Goal: Complete application form

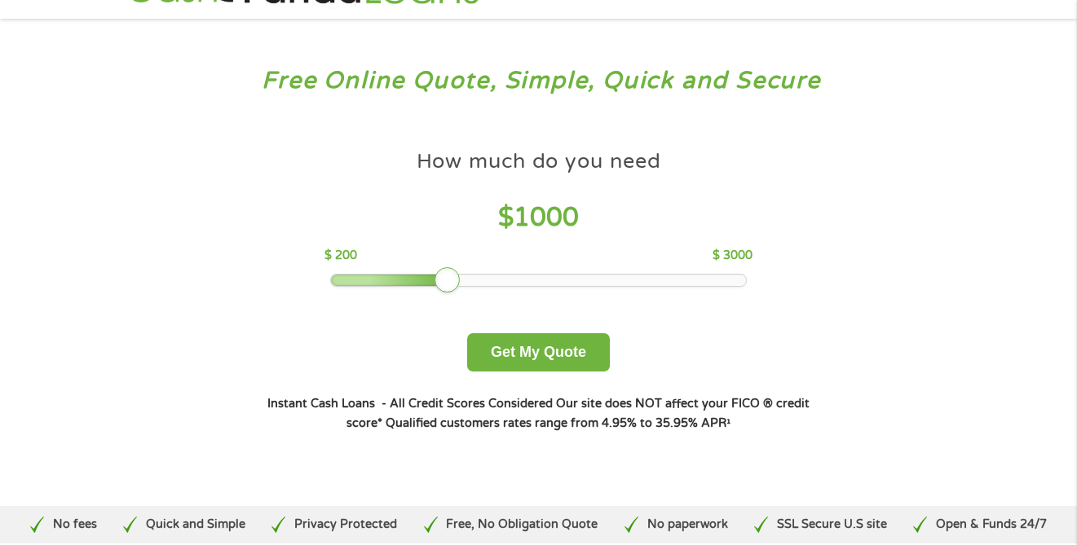
scroll to position [50, 0]
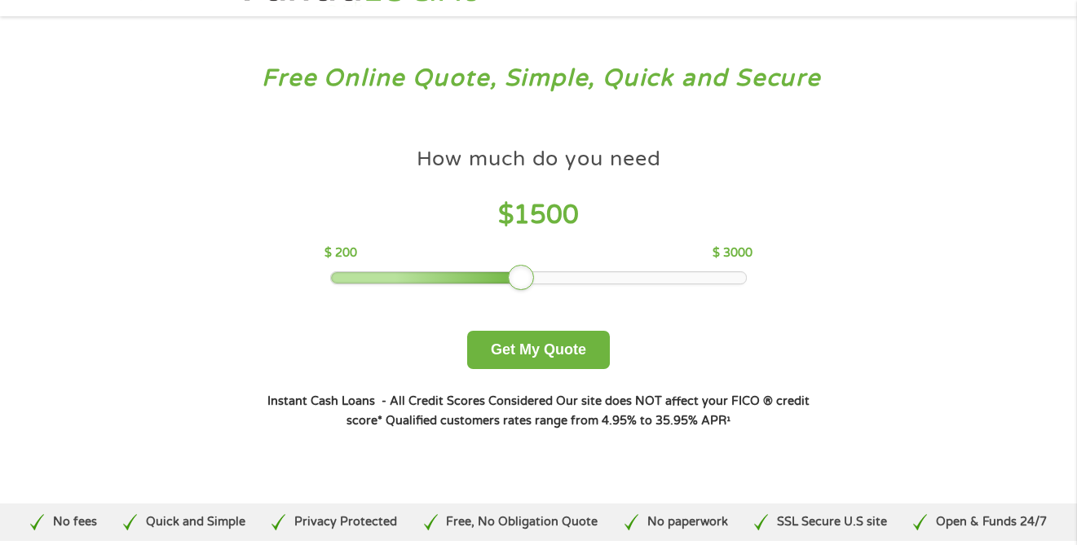
drag, startPoint x: 448, startPoint y: 280, endPoint x: 522, endPoint y: 276, distance: 73.4
click at [522, 276] on div at bounding box center [521, 278] width 26 height 26
click at [540, 342] on button "Get My Quote" at bounding box center [538, 350] width 143 height 38
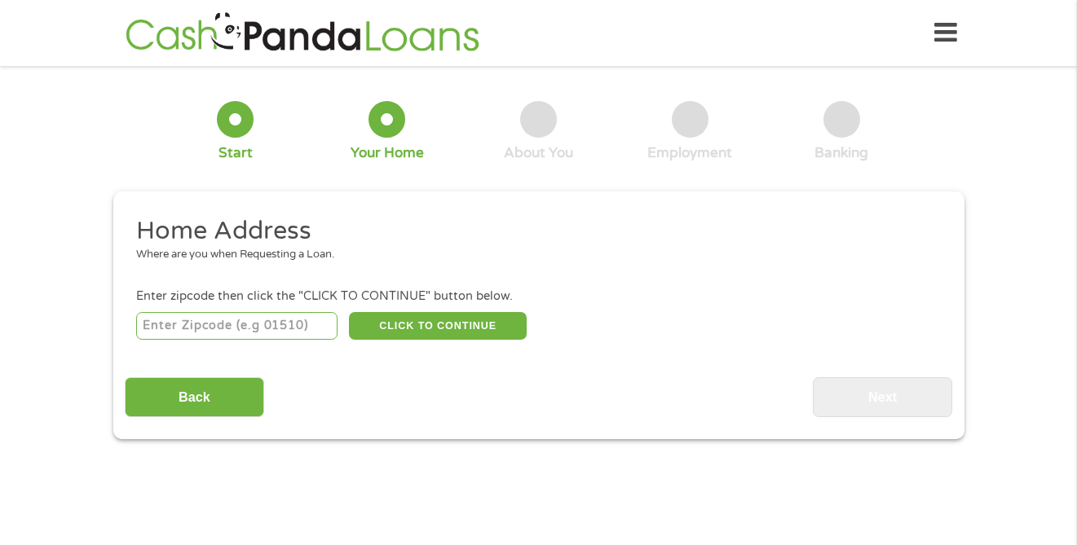
click at [251, 326] on input "number" at bounding box center [236, 326] width 201 height 28
type input "60827"
click at [412, 328] on button "CLICK TO CONTINUE" at bounding box center [438, 326] width 178 height 28
type input "60827"
type input "Riverdale"
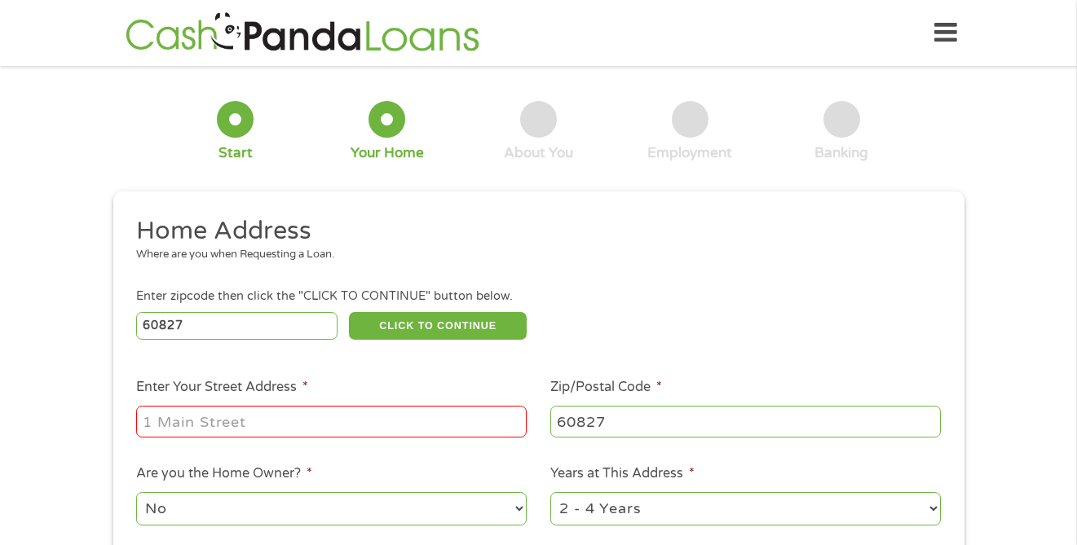
click at [314, 418] on input "Enter Your Street Address *" at bounding box center [331, 421] width 390 height 31
type input "12835 South Throop"
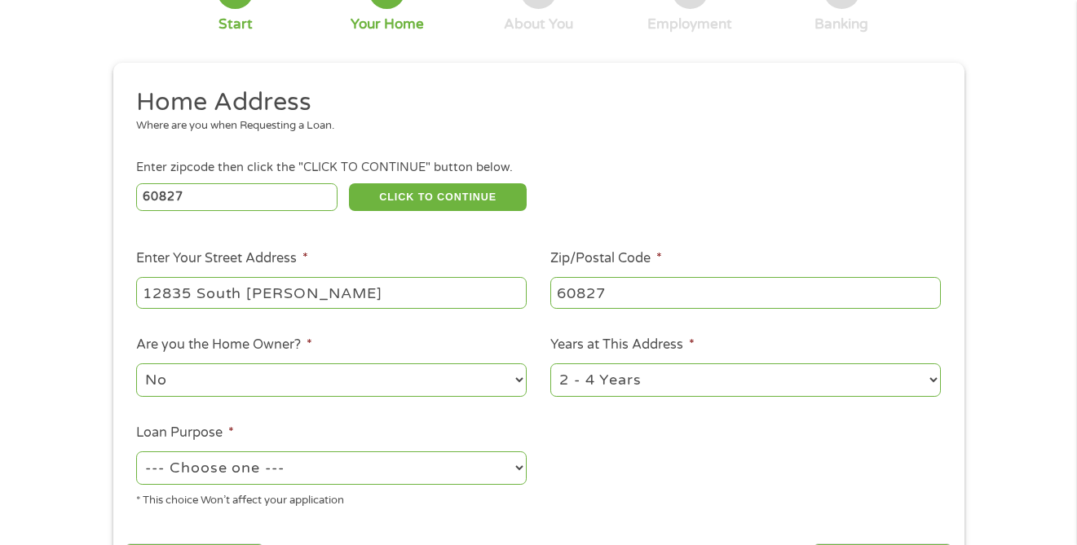
scroll to position [140, 0]
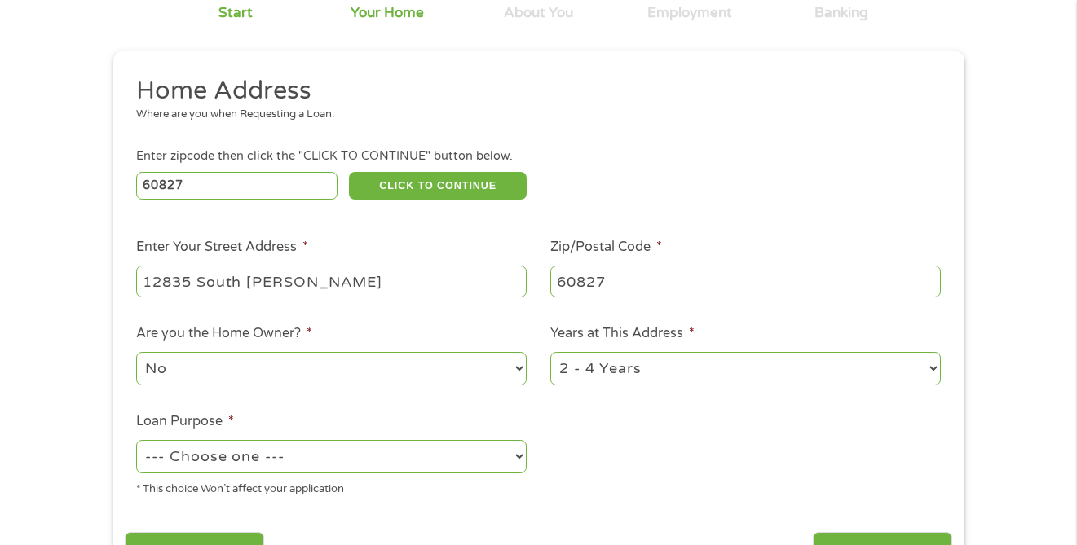
click at [656, 379] on select "1 Year or less 1 - 2 Years 2 - 4 Years Over 4 Years" at bounding box center [745, 368] width 390 height 33
select select "60months"
click at [550, 353] on select "1 Year or less 1 - 2 Years 2 - 4 Years Over 4 Years" at bounding box center [745, 368] width 390 height 33
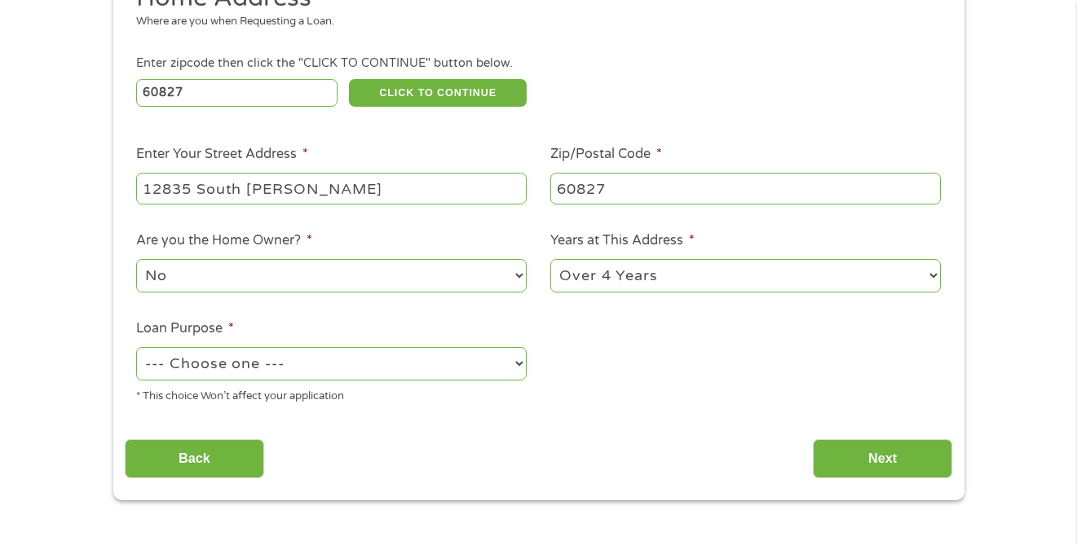
scroll to position [257, 0]
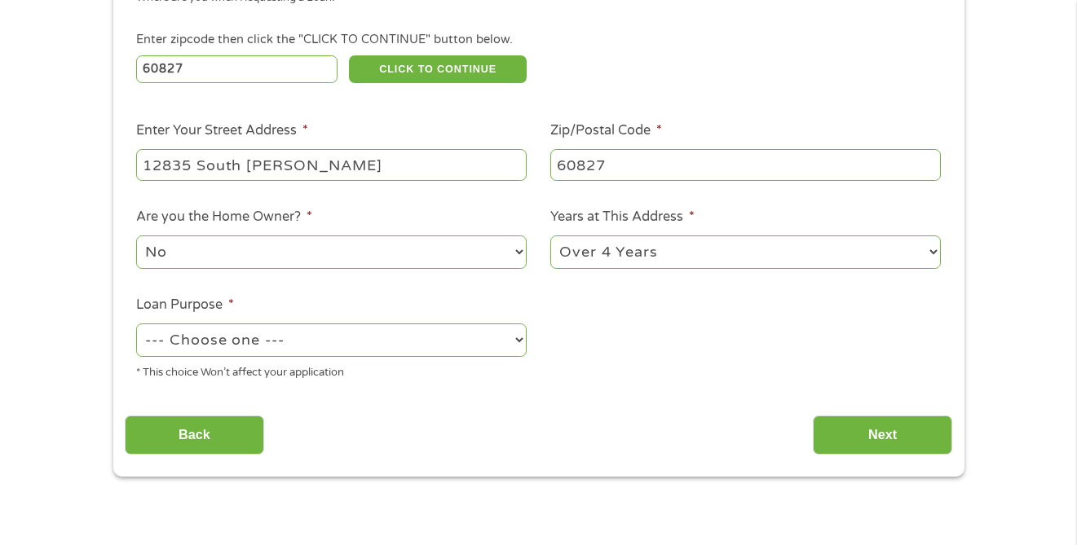
click at [351, 342] on select "--- Choose one --- Pay Bills Debt Consolidation Home Improvement Major Purchase…" at bounding box center [331, 340] width 390 height 33
select select "other"
click at [136, 324] on select "--- Choose one --- Pay Bills Debt Consolidation Home Improvement Major Purchase…" at bounding box center [331, 340] width 390 height 33
click at [906, 455] on input "Next" at bounding box center [882, 436] width 139 height 40
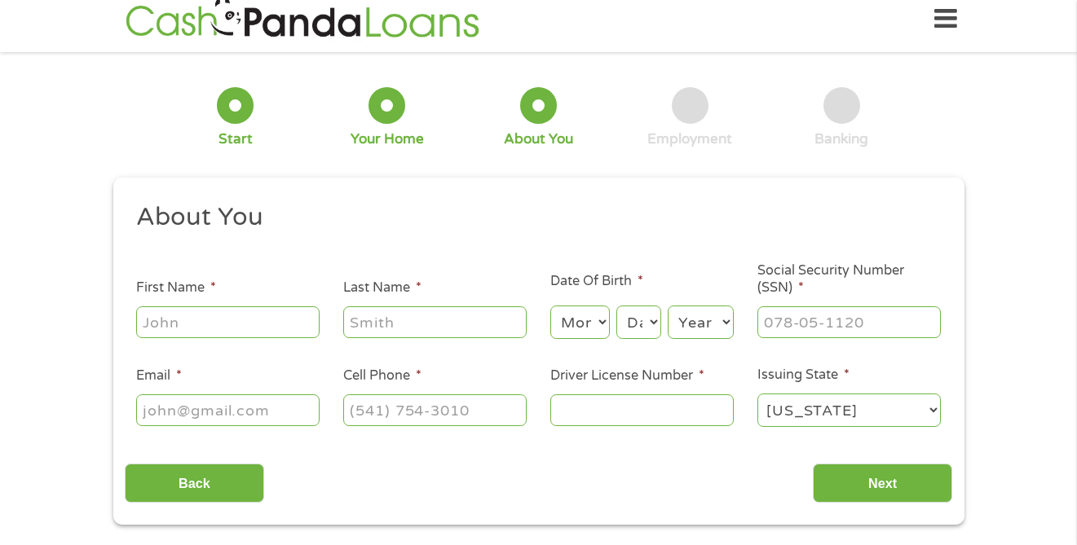
scroll to position [0, 0]
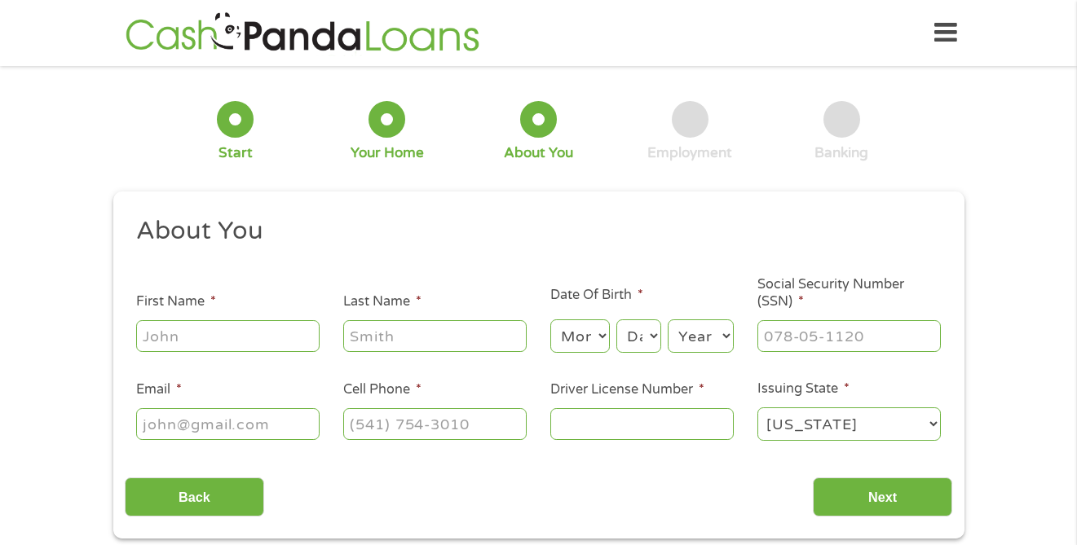
click at [258, 325] on input "First Name *" at bounding box center [227, 335] width 183 height 31
type input "Jessica"
type input "Story"
type input "jessica11629@yahoo.com"
type input "(773) 531-3829"
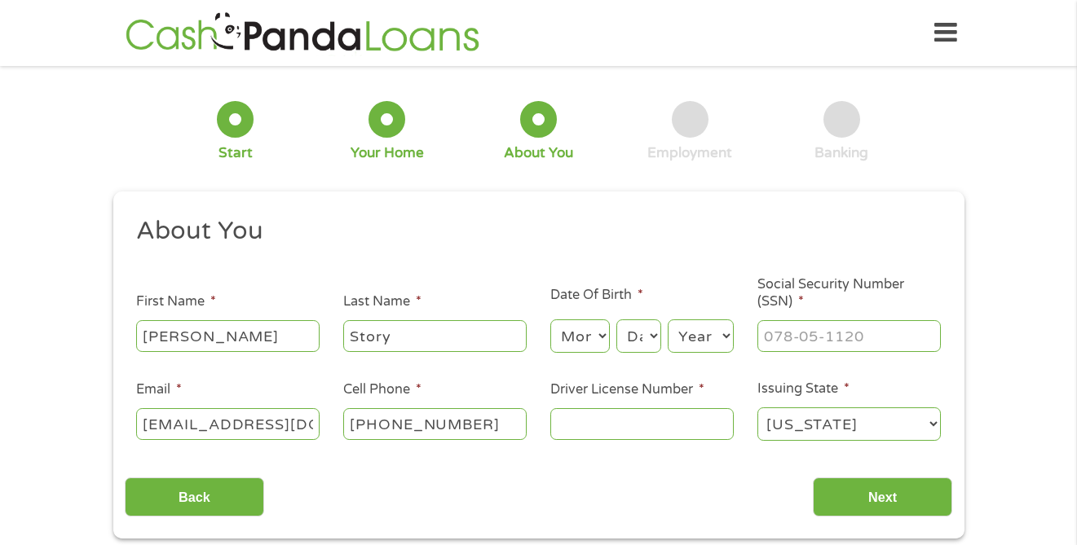
click at [578, 336] on select "Month 1 2 3 4 5 6 7 8 9 10 11 12" at bounding box center [580, 336] width 60 height 33
select select "9"
click at [550, 320] on select "Month 1 2 3 4 5 6 7 8 9 10 11 12" at bounding box center [580, 336] width 60 height 33
click at [637, 330] on select "Day 1 2 3 4 5 6 7 8 9 10 11 12 13 14 15 16 17 18 19 20 21 22 23 24 25 26 27 28 …" at bounding box center [638, 336] width 44 height 33
select select "9"
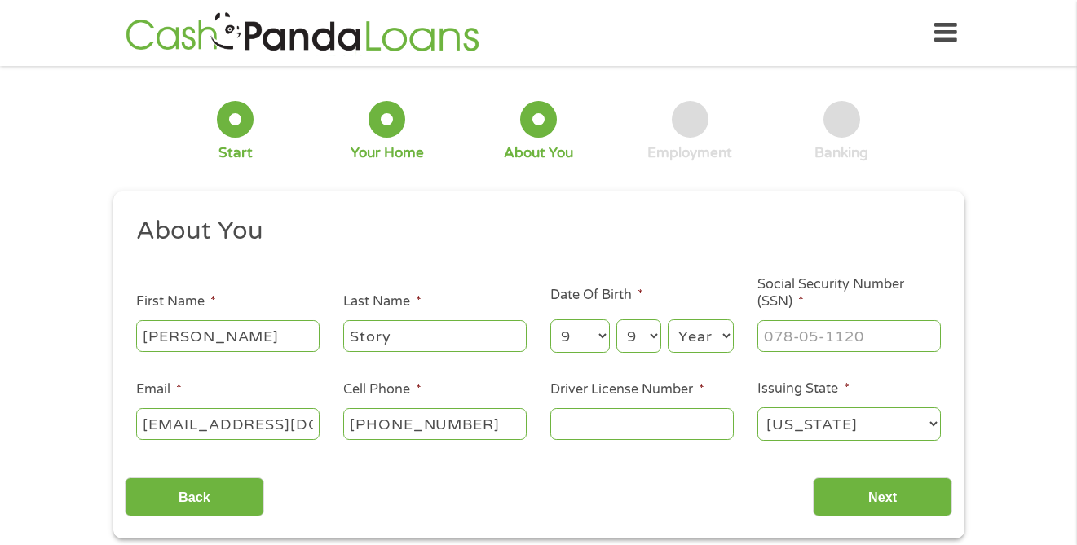
click at [616, 320] on select "Day 1 2 3 4 5 6 7 8 9 10 11 12 13 14 15 16 17 18 19 20 21 22 23 24 25 26 27 28 …" at bounding box center [638, 336] width 44 height 33
click at [698, 347] on select "Year 2007 2006 2005 2004 2003 2002 2001 2000 1999 1998 1997 1996 1995 1994 1993…" at bounding box center [701, 336] width 66 height 33
select select "1984"
click at [668, 320] on select "Year 2007 2006 2005 2004 2003 2002 2001 2000 1999 1998 1997 1996 1995 1994 1993…" at bounding box center [701, 336] width 66 height 33
click at [815, 343] on input "___-__-____" at bounding box center [848, 335] width 183 height 31
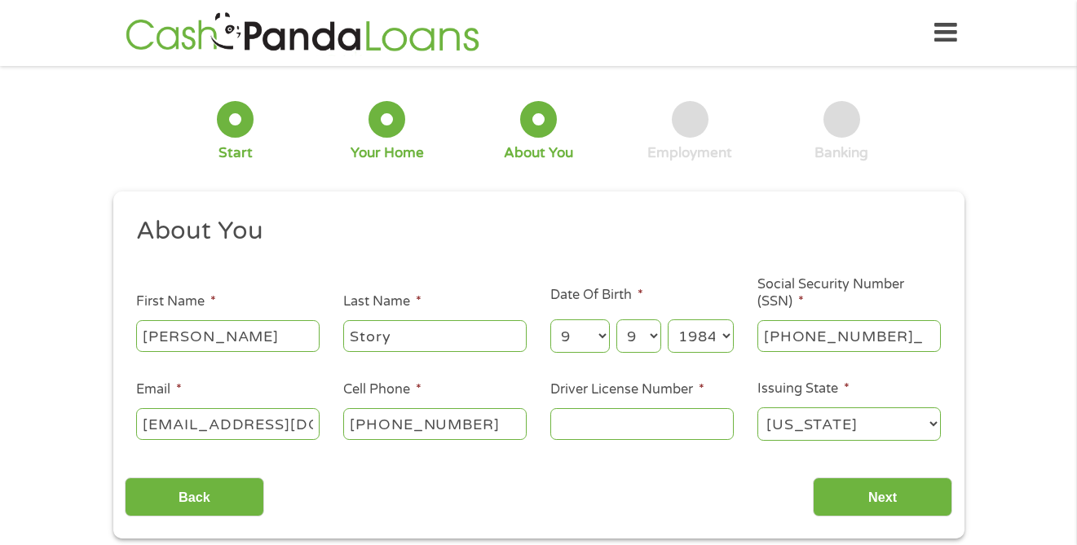
type input "346-74-7591"
click at [624, 426] on input "Driver License Number *" at bounding box center [641, 423] width 183 height 31
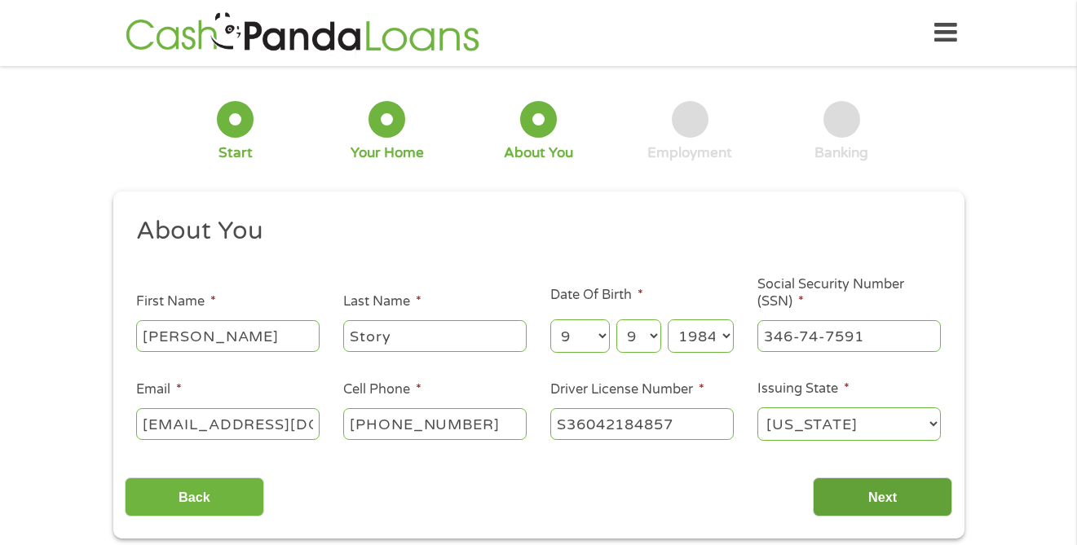
type input "S36042184857"
click at [869, 493] on input "Next" at bounding box center [882, 498] width 139 height 40
click at [891, 505] on input "Next" at bounding box center [882, 498] width 139 height 40
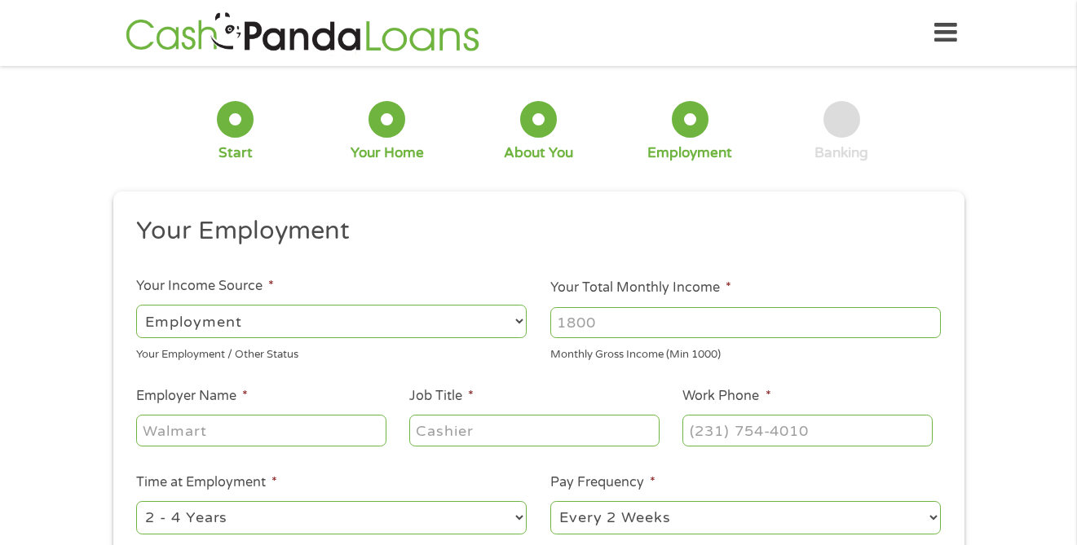
click at [319, 333] on select "--- Choose one --- Employment Self Employed Benefits" at bounding box center [331, 321] width 390 height 33
click at [136, 305] on select "--- Choose one --- Employment Self Employed Benefits" at bounding box center [331, 321] width 390 height 33
click at [583, 324] on input "Your Total Monthly Income *" at bounding box center [745, 322] width 390 height 31
type input "4600"
click at [331, 439] on input "Employer Name *" at bounding box center [260, 430] width 249 height 31
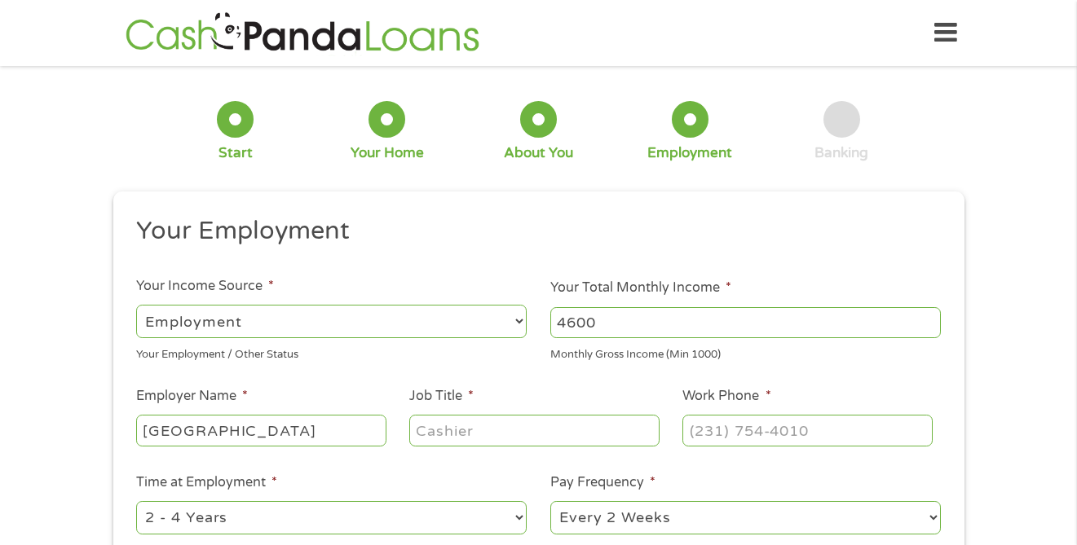
scroll to position [0, 57]
type input "Northwest Lighthouse Charter School"
click at [497, 434] on input "Job Title *" at bounding box center [533, 430] width 249 height 31
type input "Literacy Coacc"
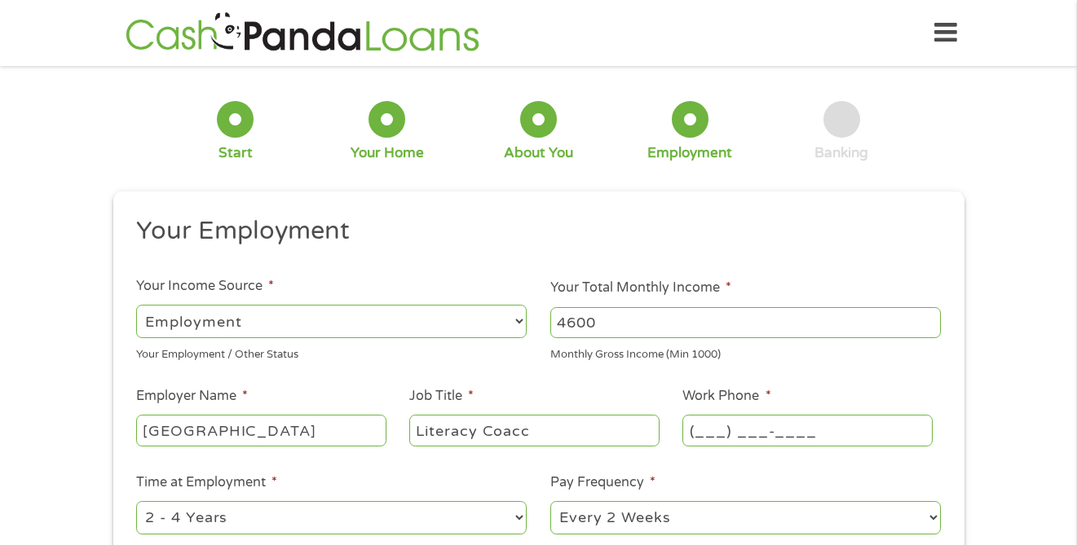
click at [728, 434] on input "(___) ___-____" at bounding box center [806, 430] width 249 height 31
click at [695, 430] on input "(___) 219-____" at bounding box center [806, 430] width 249 height 31
type input "(219) 370-2919"
click at [486, 468] on ul "Your Employment Your Income Source * --- Choose one --- Employment Self Employe…" at bounding box center [538, 426] width 827 height 422
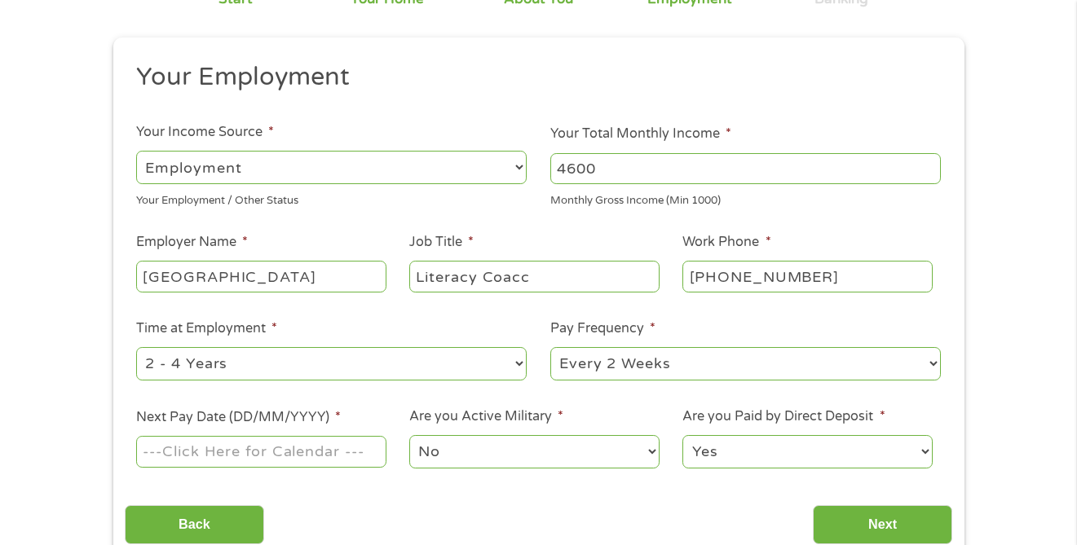
scroll to position [160, 0]
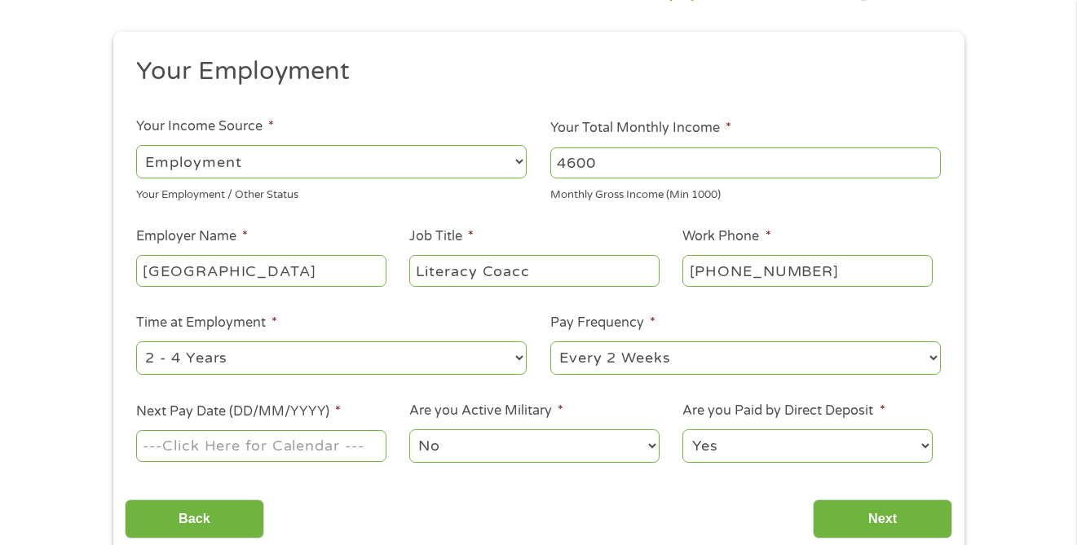
click at [593, 364] on select "--- Choose one --- Every 2 Weeks Every Week Monthly Semi-Monthly" at bounding box center [745, 358] width 390 height 33
click at [550, 342] on select "--- Choose one --- Every 2 Weeks Every Week Monthly Semi-Monthly" at bounding box center [745, 358] width 390 height 33
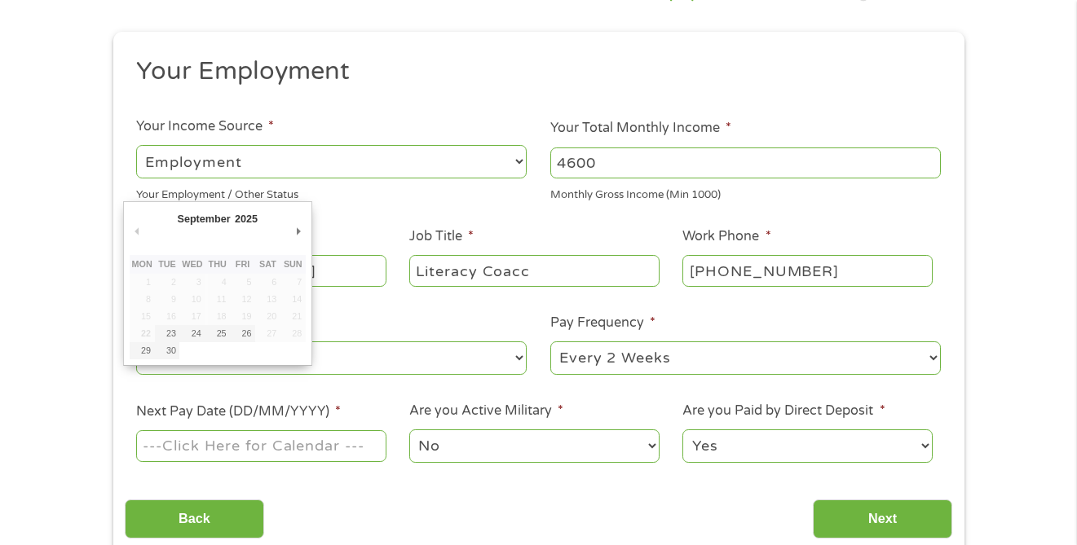
click at [324, 443] on input "Next Pay Date (DD/MM/YYYY) *" at bounding box center [260, 445] width 249 height 31
type input "03/10/2025"
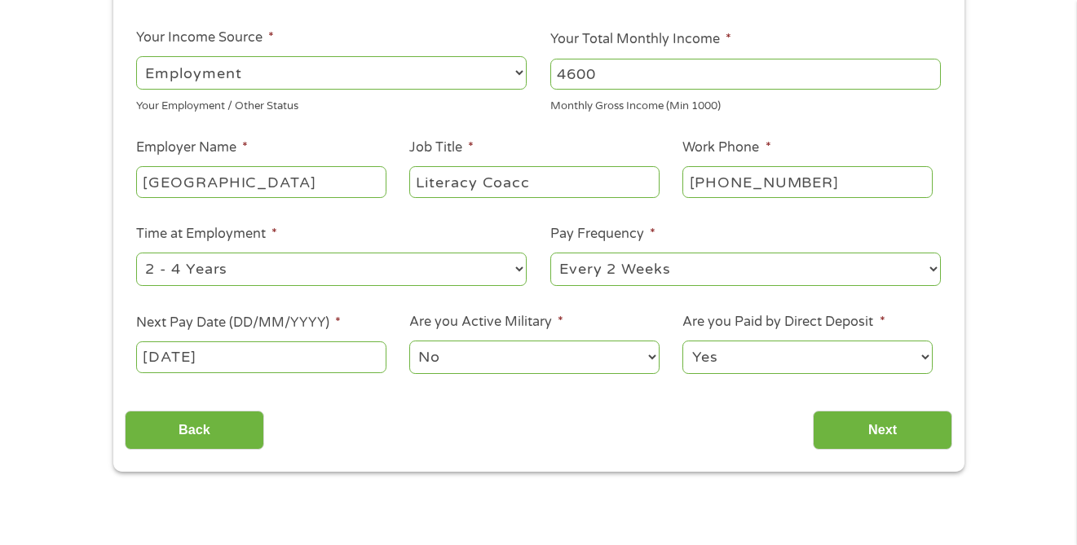
scroll to position [254, 0]
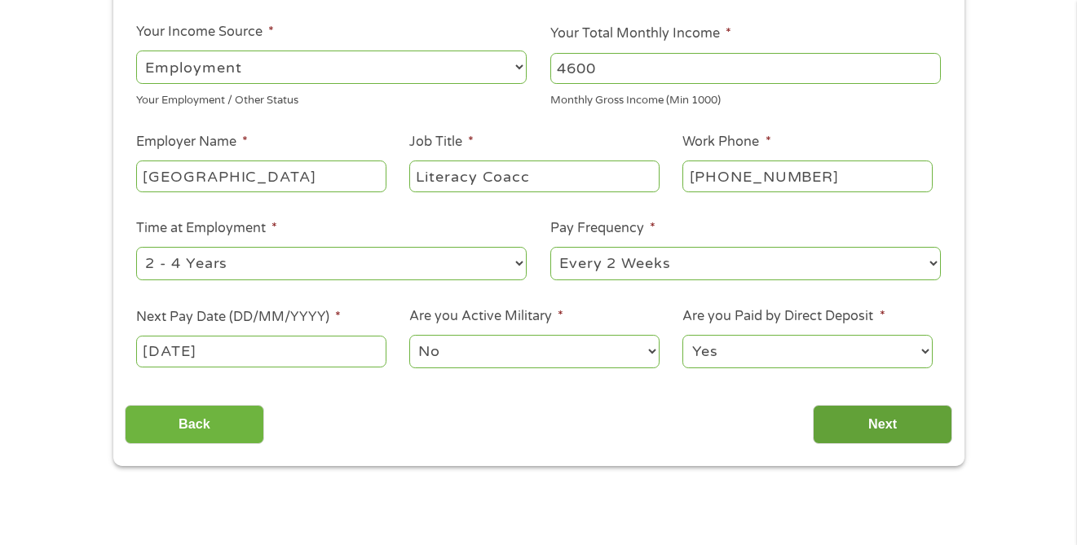
click at [887, 428] on input "Next" at bounding box center [882, 425] width 139 height 40
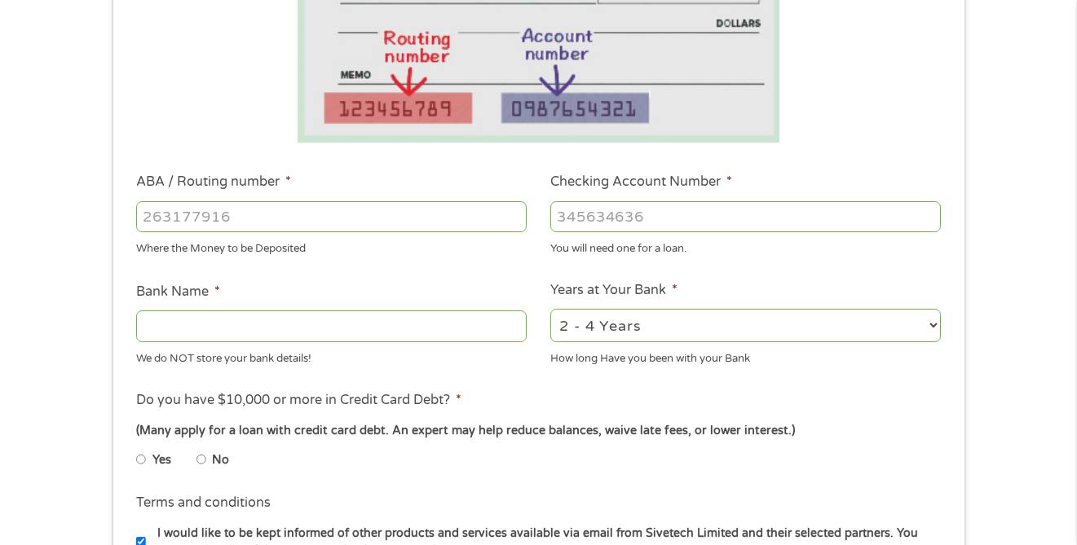
scroll to position [191, 0]
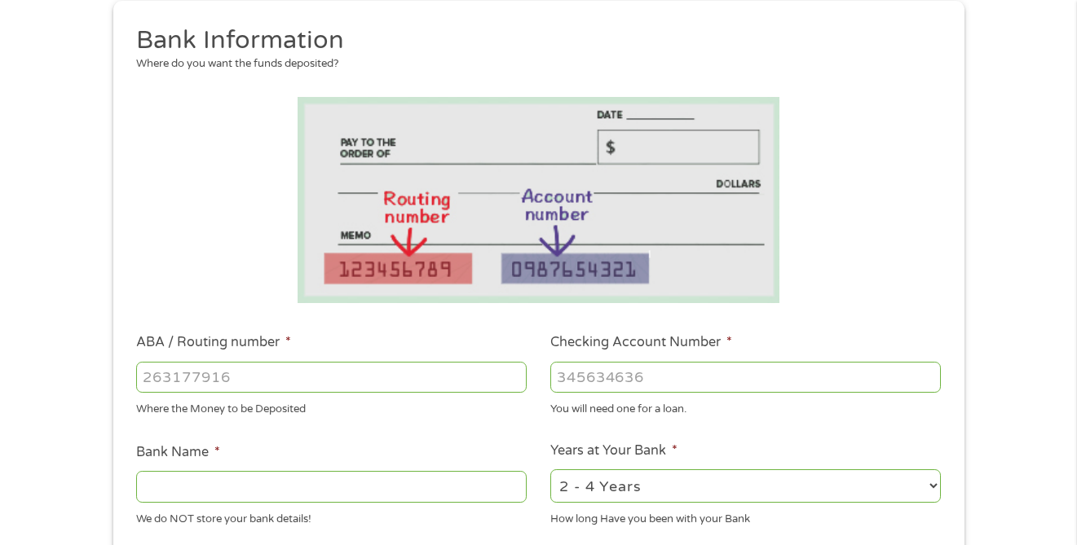
click at [400, 385] on input "ABA / Routing number *" at bounding box center [331, 377] width 390 height 31
type input "071000013"
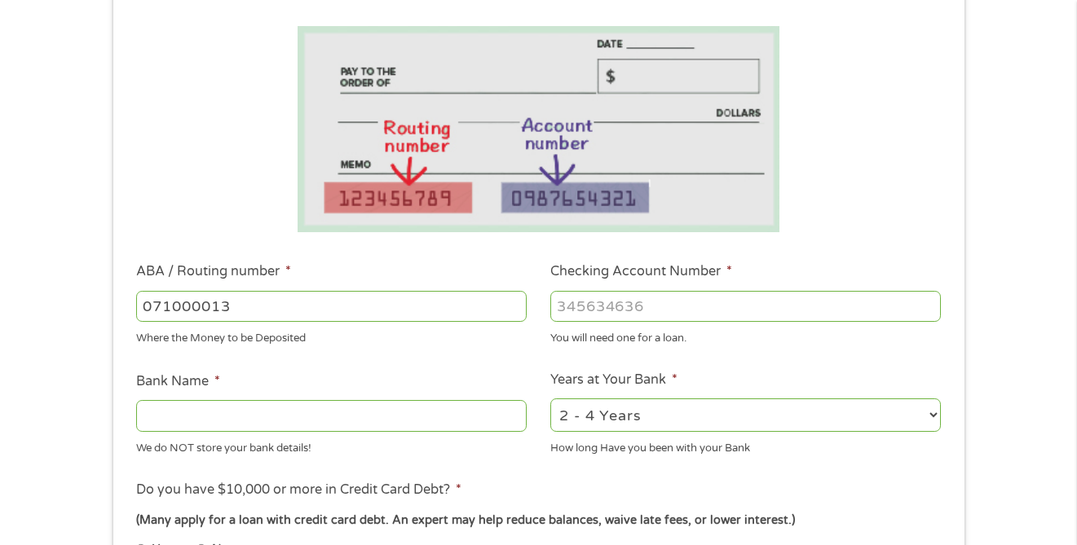
type input "JPMORGAN CHASE BANK NA"
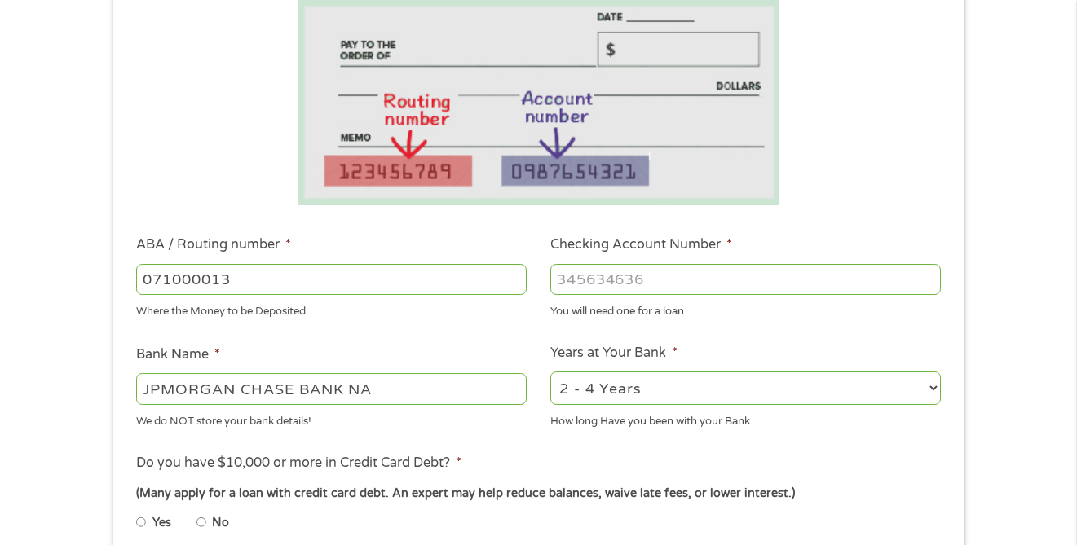
scroll to position [304, 0]
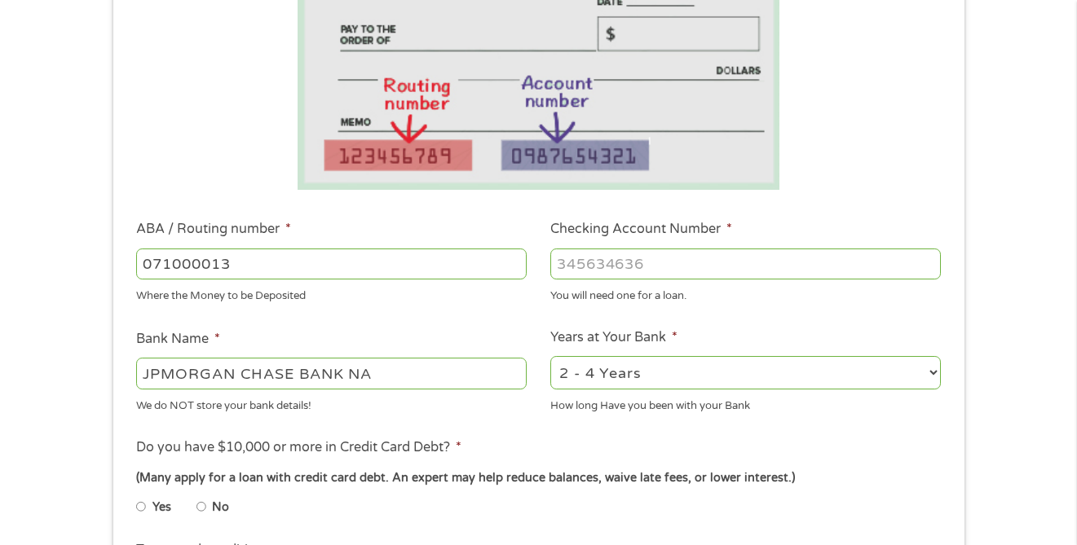
type input "071000013"
click at [591, 268] on input "Checking Account Number *" at bounding box center [745, 264] width 390 height 31
type input "2"
click at [547, 425] on ul "Bank Information Where do you want the funds deposited? ABA / Routing number * …" at bounding box center [538, 317] width 827 height 812
click at [684, 257] on input "5272561999" at bounding box center [745, 264] width 390 height 31
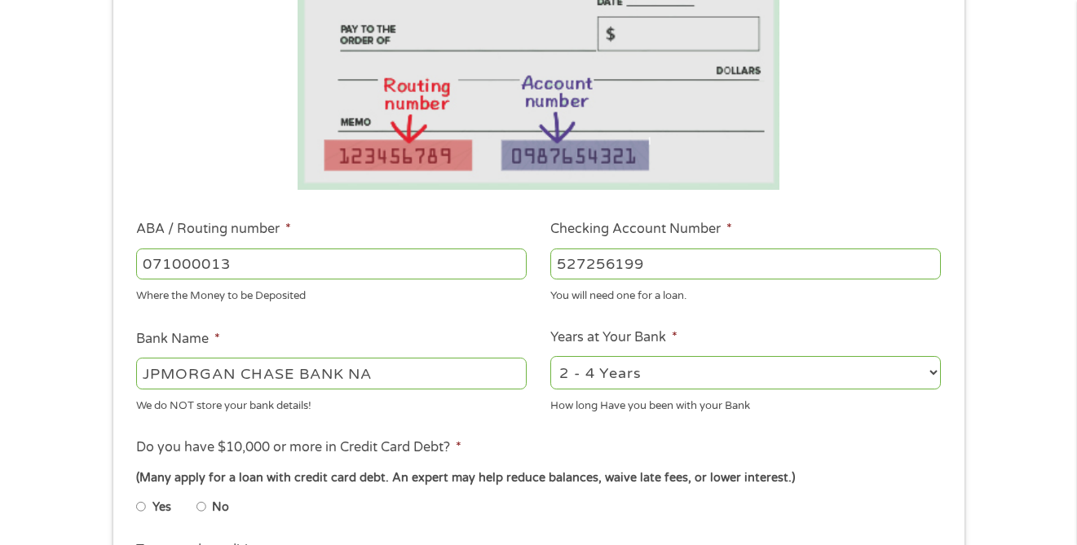
type input "527256199"
click at [836, 432] on ul "Bank Information Where do you want the funds deposited? ABA / Routing number * …" at bounding box center [538, 317] width 827 height 812
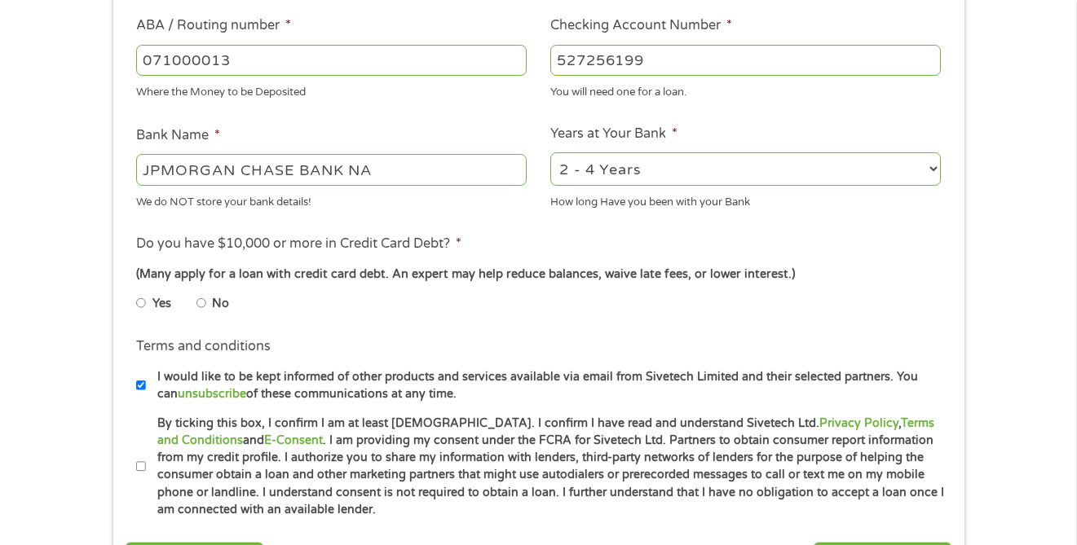
scroll to position [527, 0]
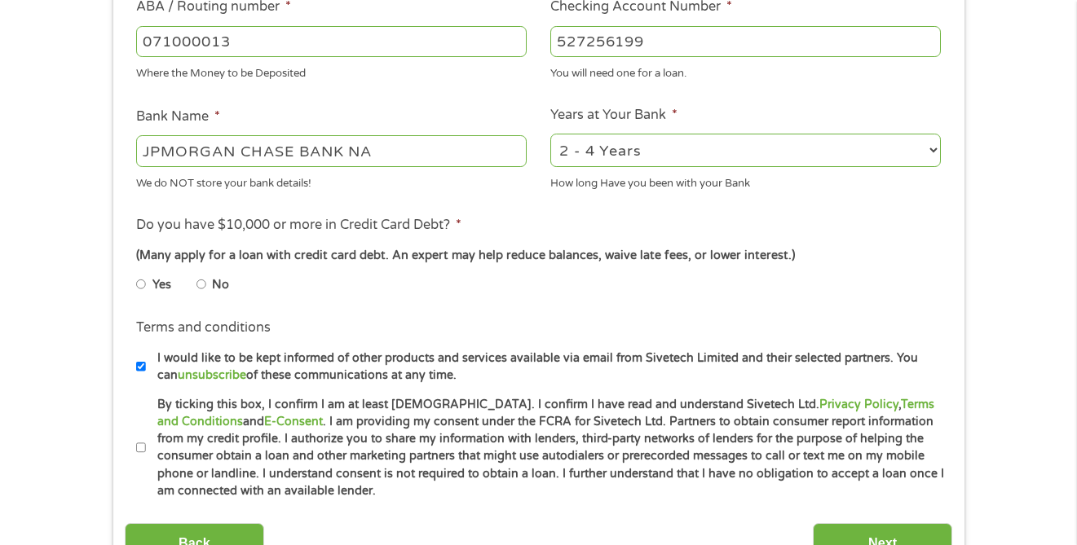
click at [145, 287] on li "Yes" at bounding box center [166, 285] width 60 height 32
click at [139, 283] on input "Yes" at bounding box center [141, 284] width 10 height 26
radio input "true"
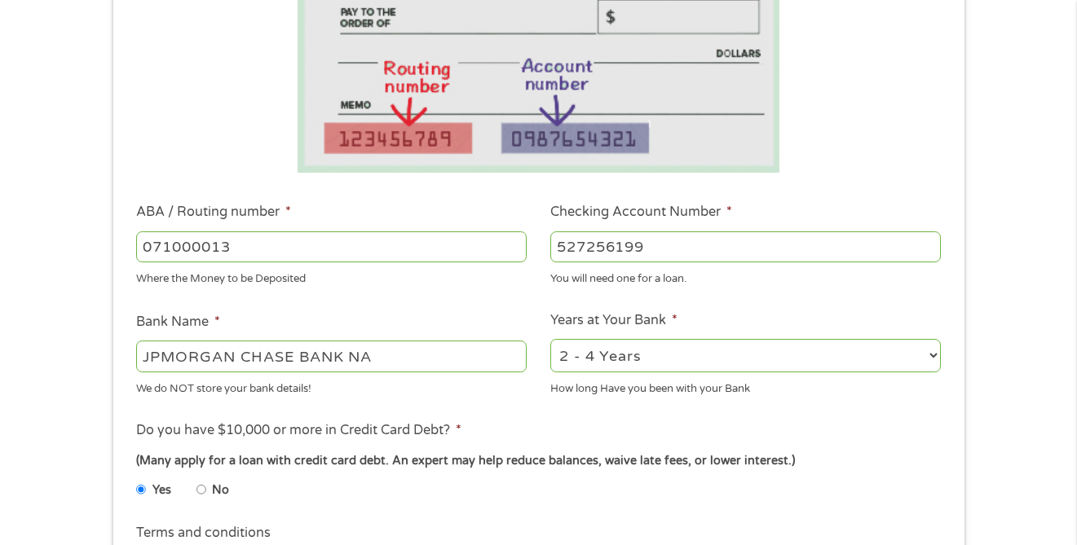
scroll to position [327, 0]
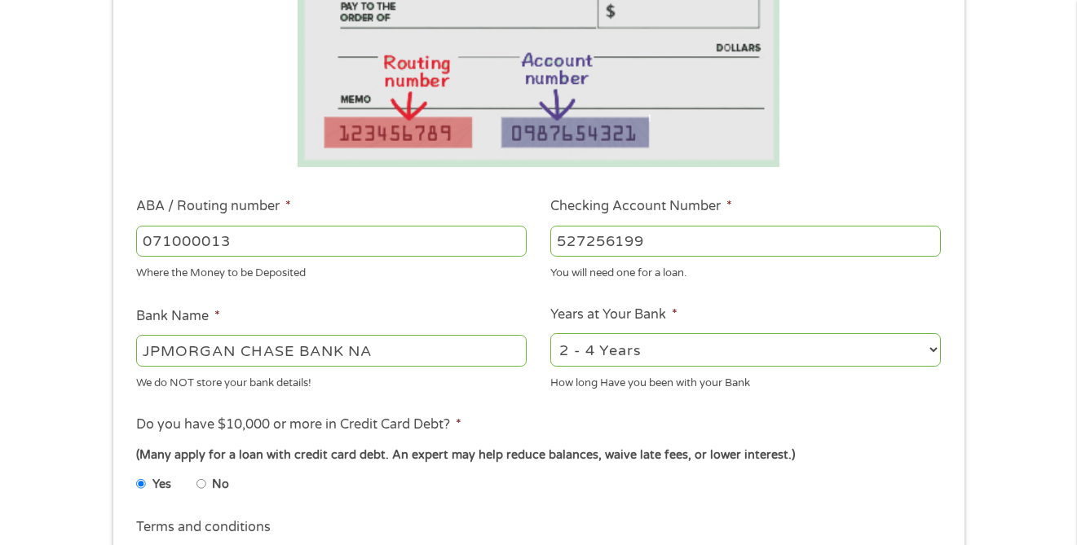
click at [509, 397] on ul "Bank Information Where do you want the funds deposited? ABA / Routing number * …" at bounding box center [538, 294] width 827 height 812
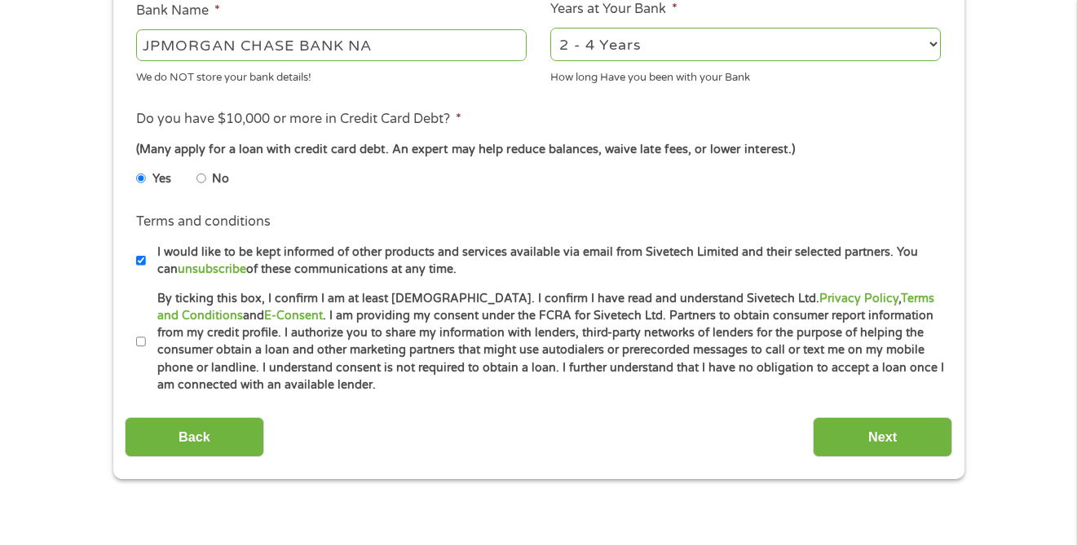
scroll to position [634, 0]
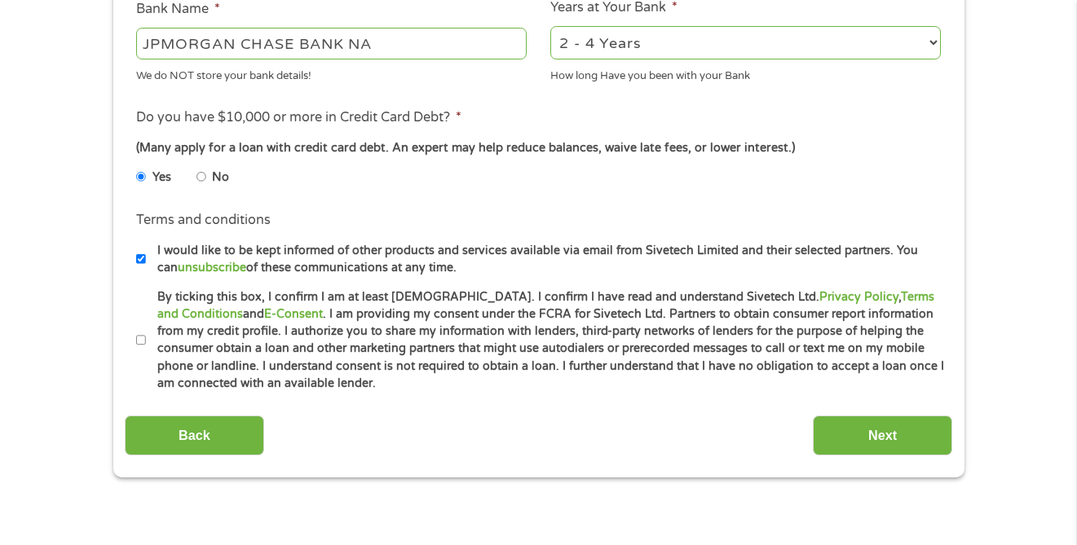
click at [140, 341] on input "By ticking this box, I confirm I am at least 18 years old. I confirm I have rea…" at bounding box center [141, 341] width 10 height 26
checkbox input "true"
click at [886, 436] on input "Next" at bounding box center [882, 436] width 139 height 40
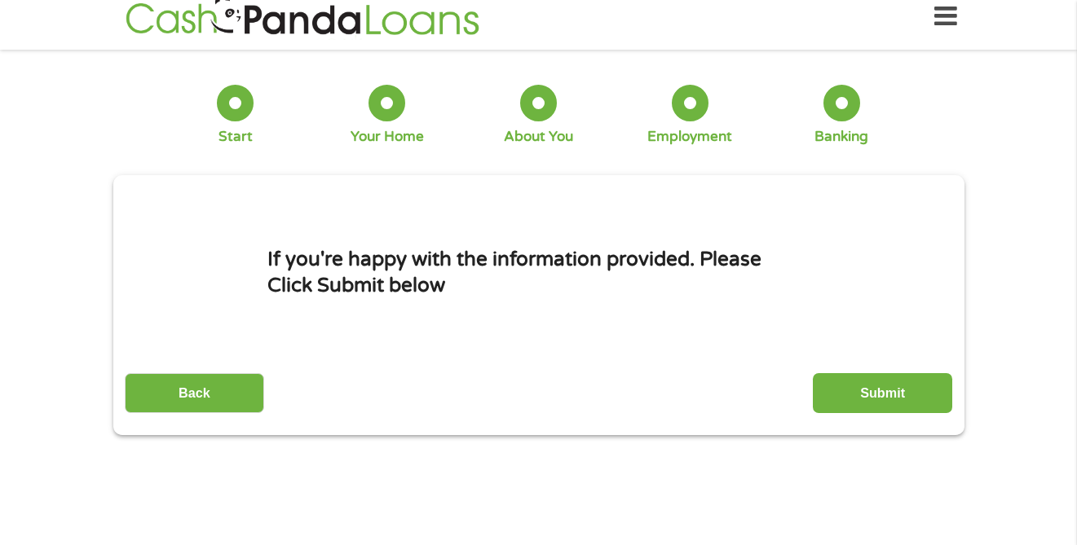
scroll to position [0, 0]
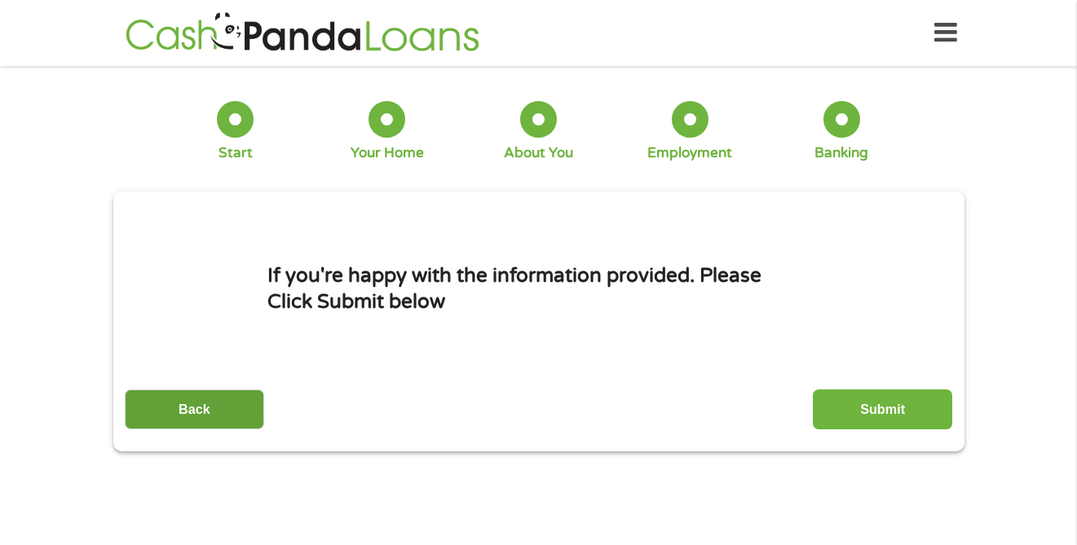
click at [215, 408] on input "Back" at bounding box center [194, 410] width 139 height 40
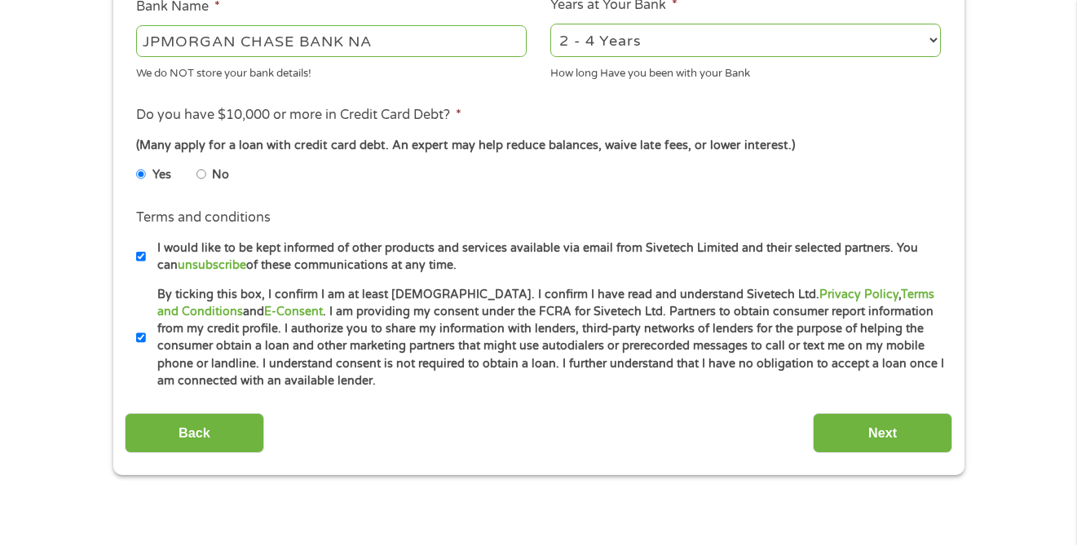
scroll to position [658, 0]
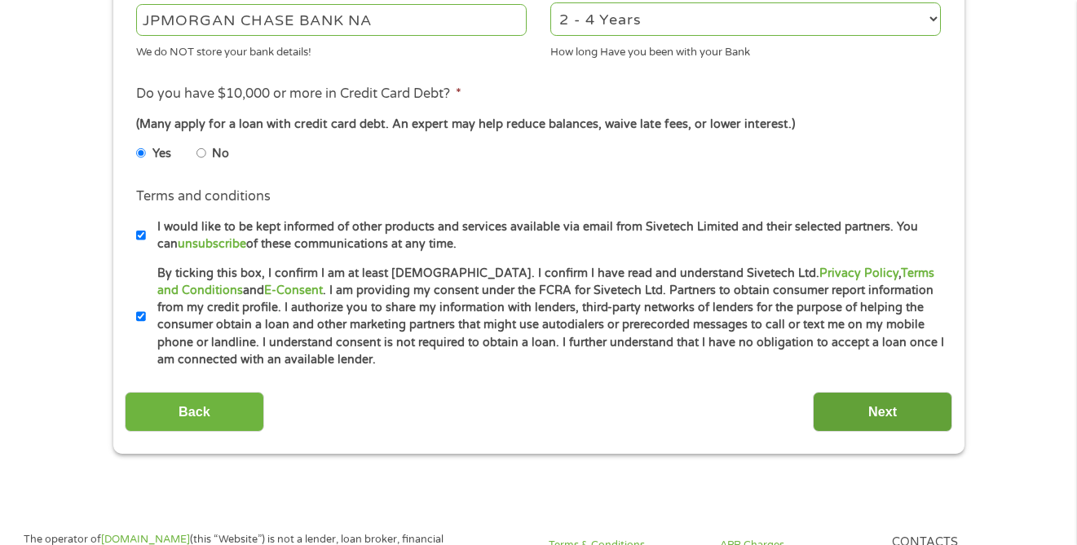
click at [907, 419] on input "Next" at bounding box center [882, 412] width 139 height 40
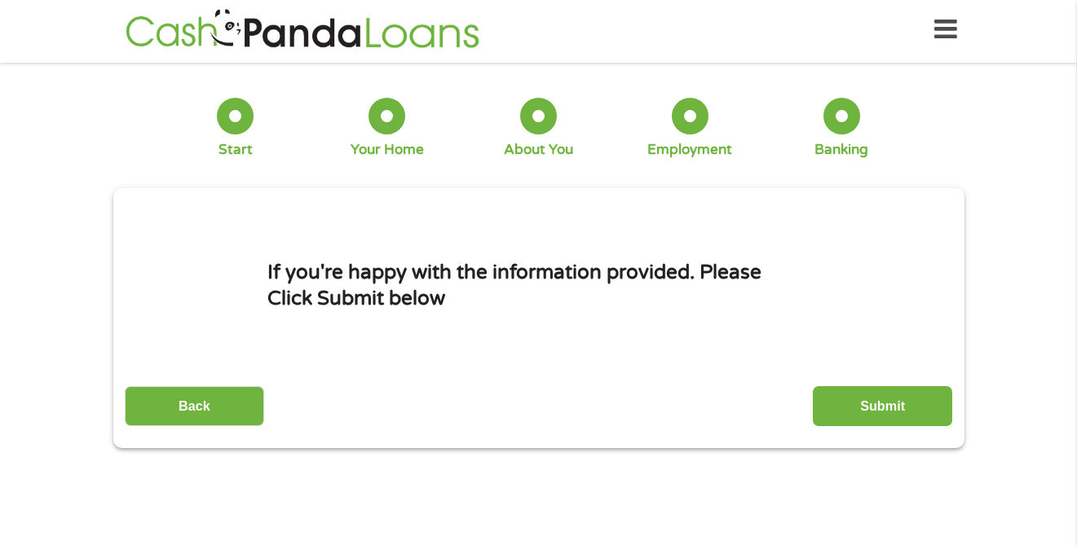
scroll to position [0, 0]
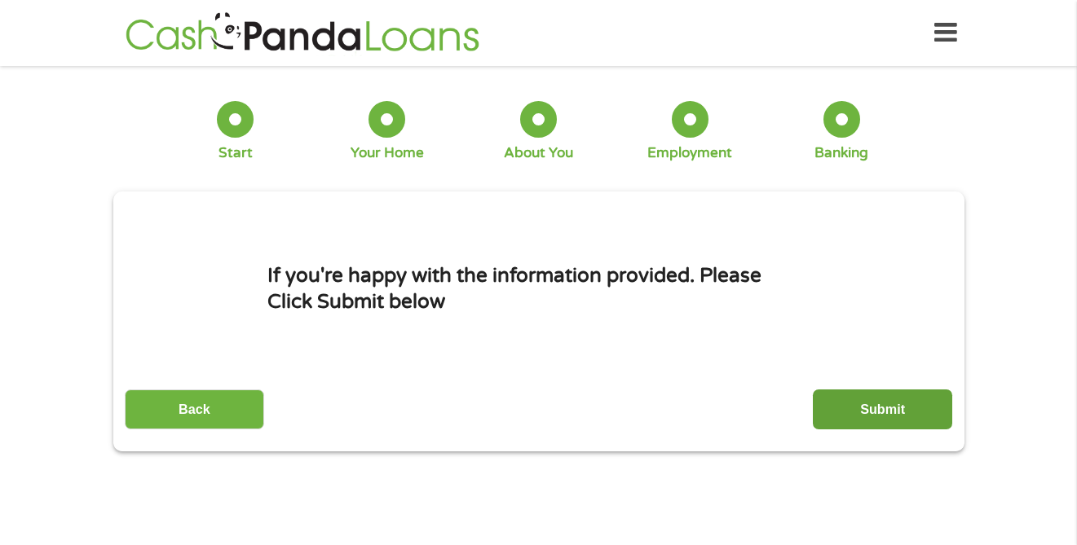
click at [889, 412] on input "Submit" at bounding box center [882, 410] width 139 height 40
